Goal: Obtain resource: Download file/media

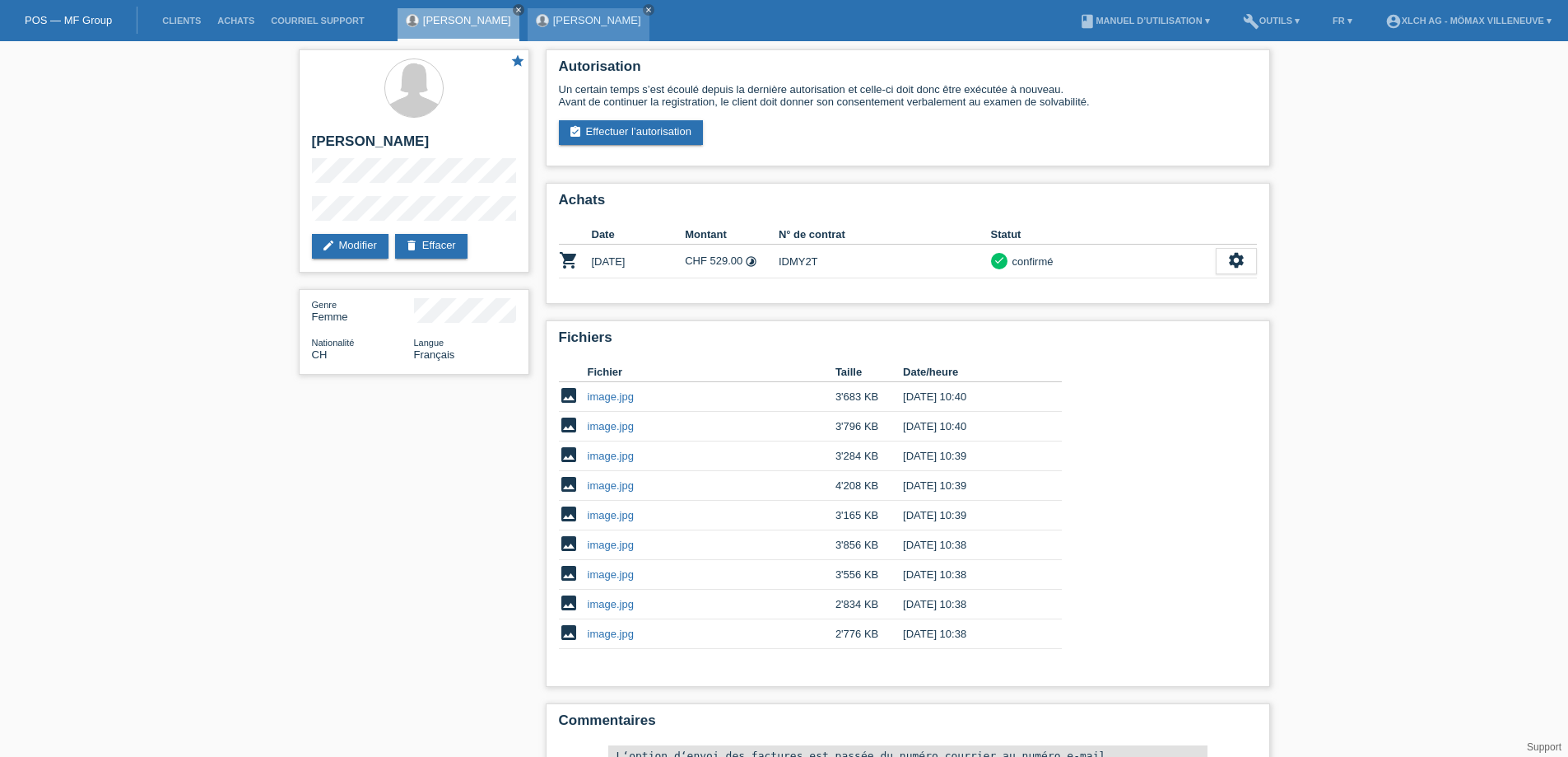
click at [557, 21] on link "[PERSON_NAME]" at bounding box center [596, 19] width 88 height 12
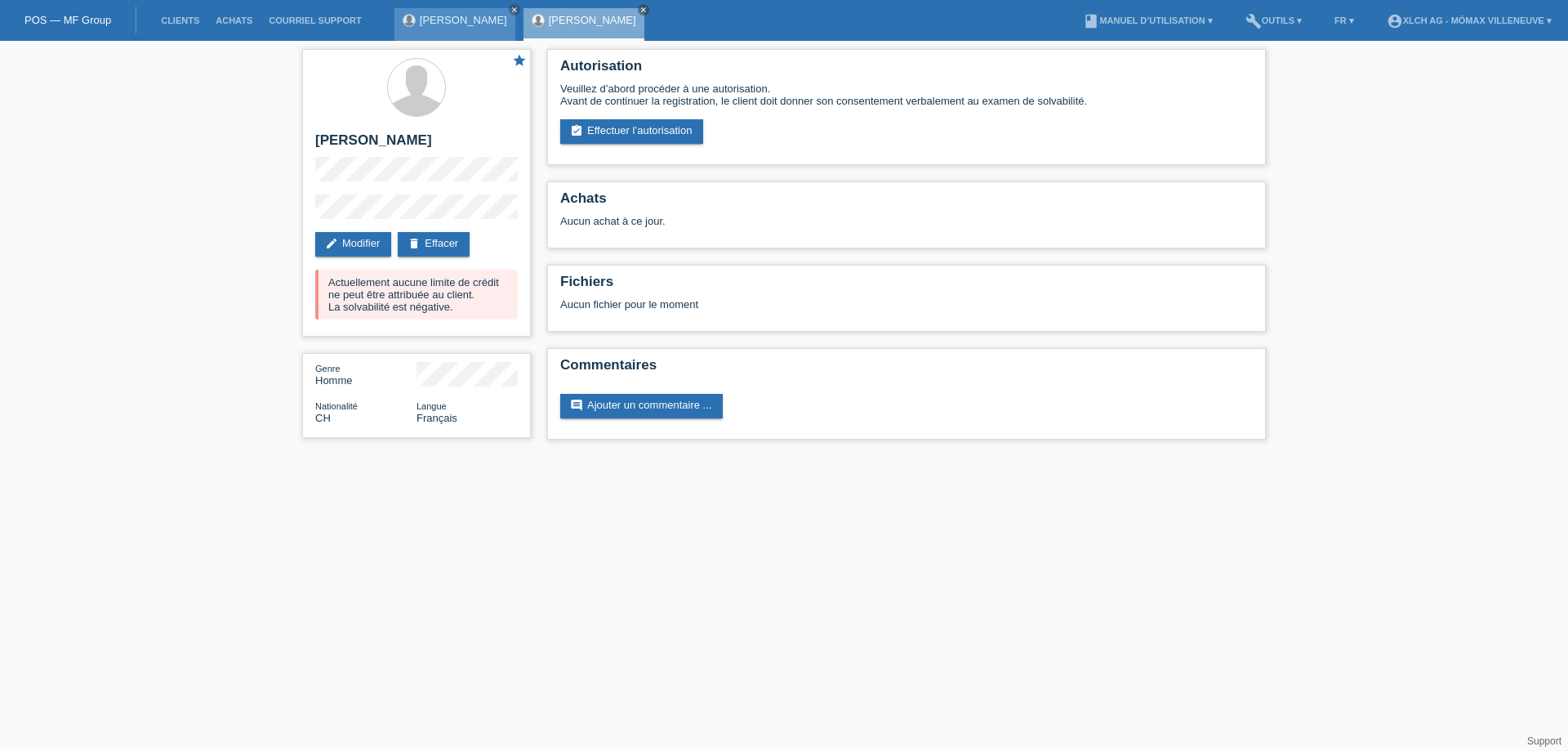
click at [434, 19] on link "[PERSON_NAME]" at bounding box center [463, 19] width 87 height 12
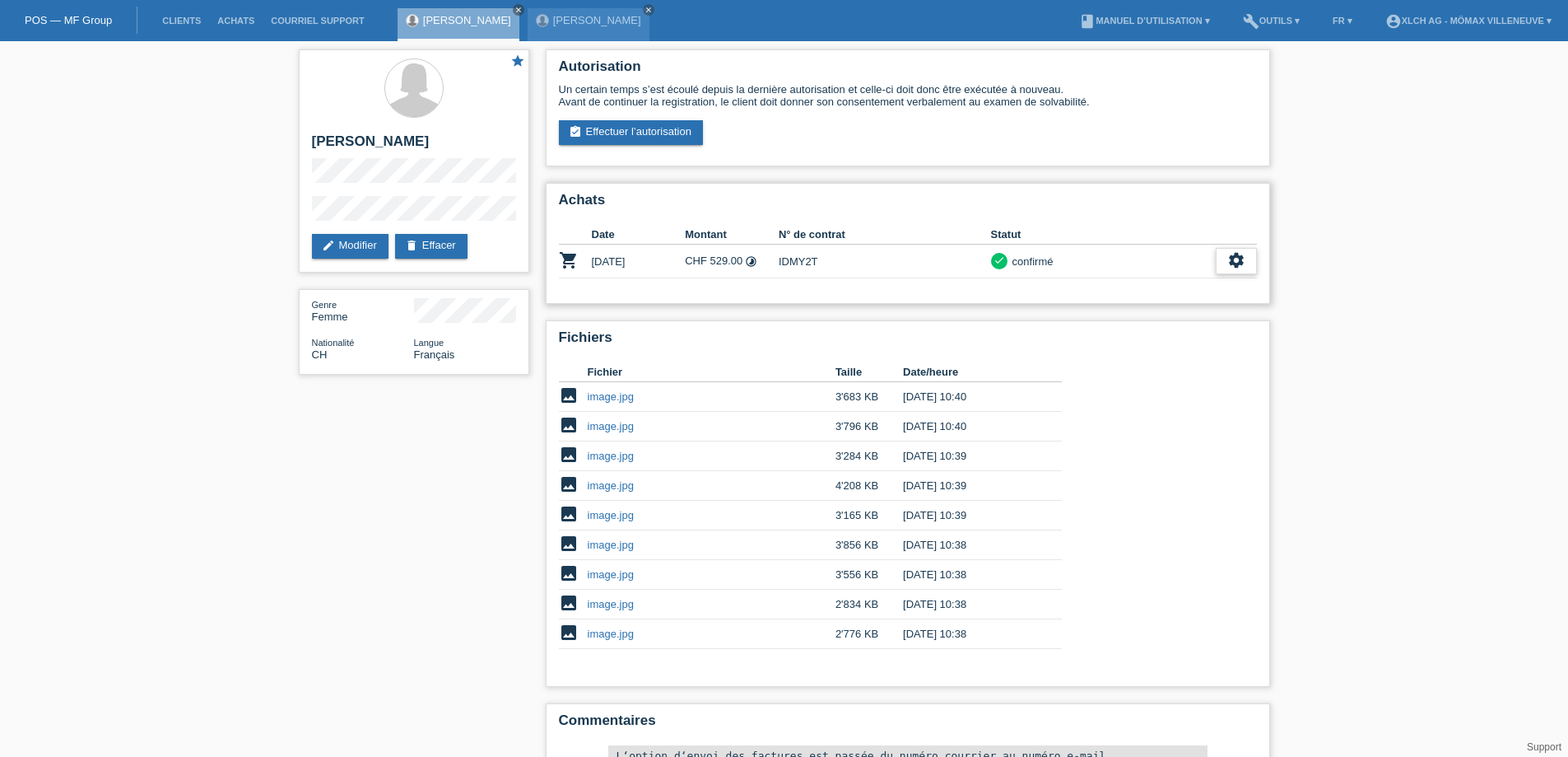
click at [1239, 261] on icon "settings" at bounding box center [1237, 260] width 18 height 18
click at [1225, 363] on span "Télécharger la quittance" at bounding box center [1171, 360] width 119 height 19
click at [1228, 255] on icon "settings" at bounding box center [1237, 260] width 18 height 18
click at [1174, 336] on span "Télécharger le contrat" at bounding box center [1167, 335] width 109 height 19
